Goal: Task Accomplishment & Management: Manage account settings

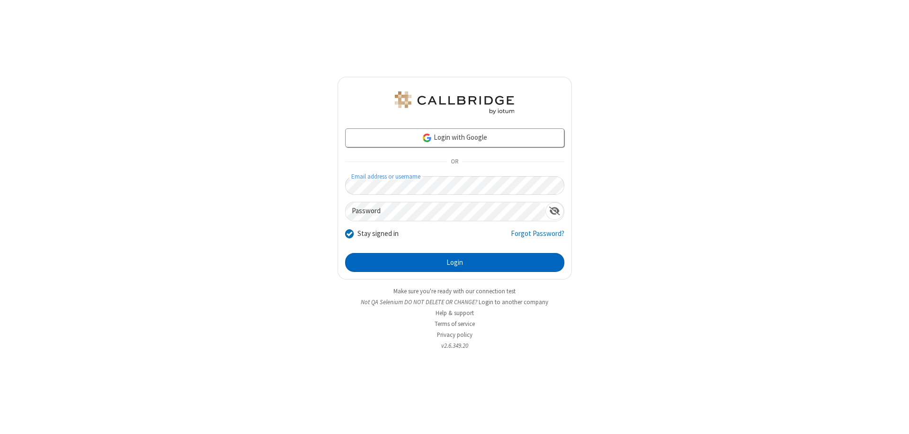
click at [455, 262] on button "Login" at bounding box center [454, 262] width 219 height 19
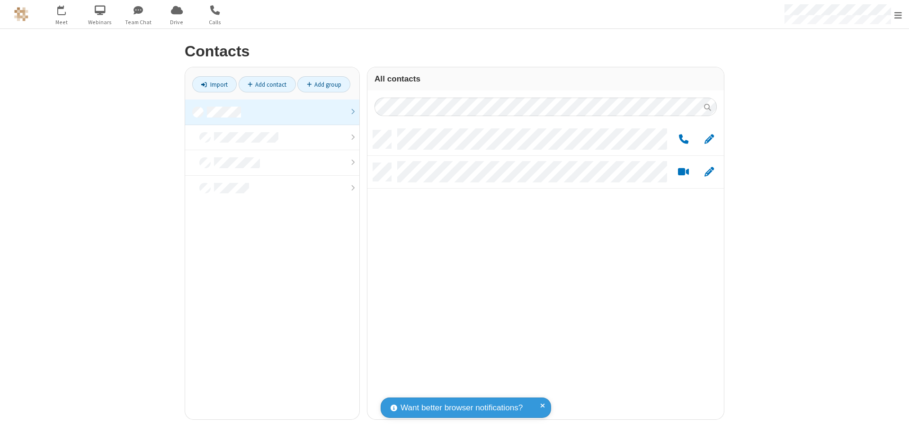
scroll to position [289, 350]
click at [710, 139] on span "Edit" at bounding box center [709, 140] width 9 height 12
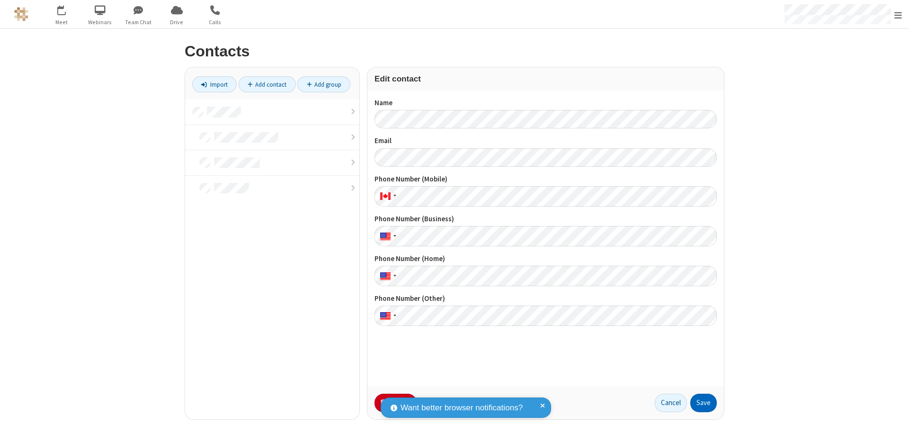
click at [704, 403] on button "Save" at bounding box center [704, 403] width 27 height 19
